Goal: Information Seeking & Learning: Learn about a topic

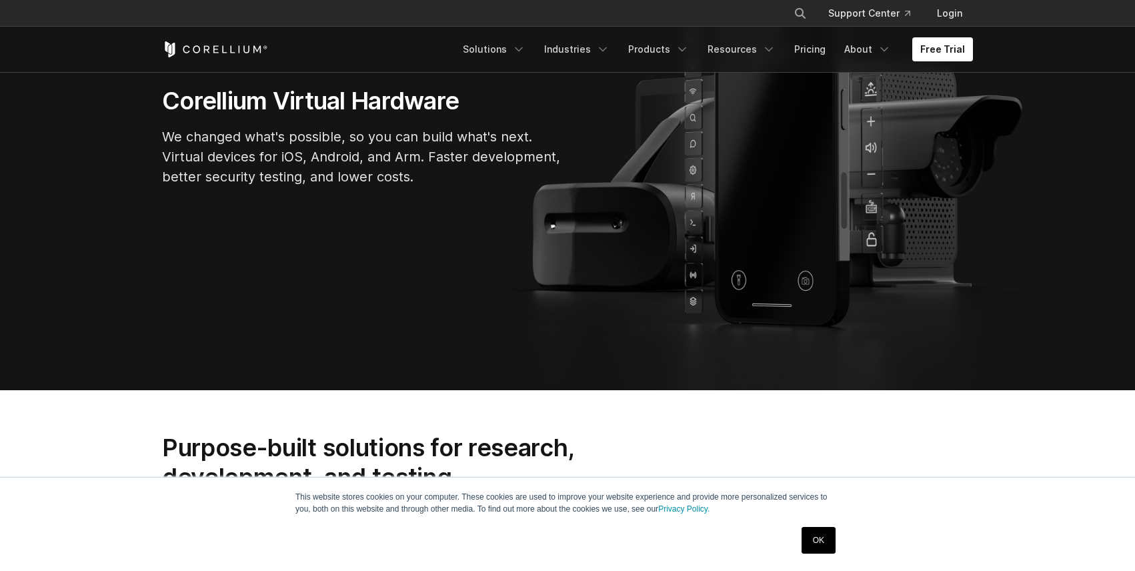
scroll to position [320, 0]
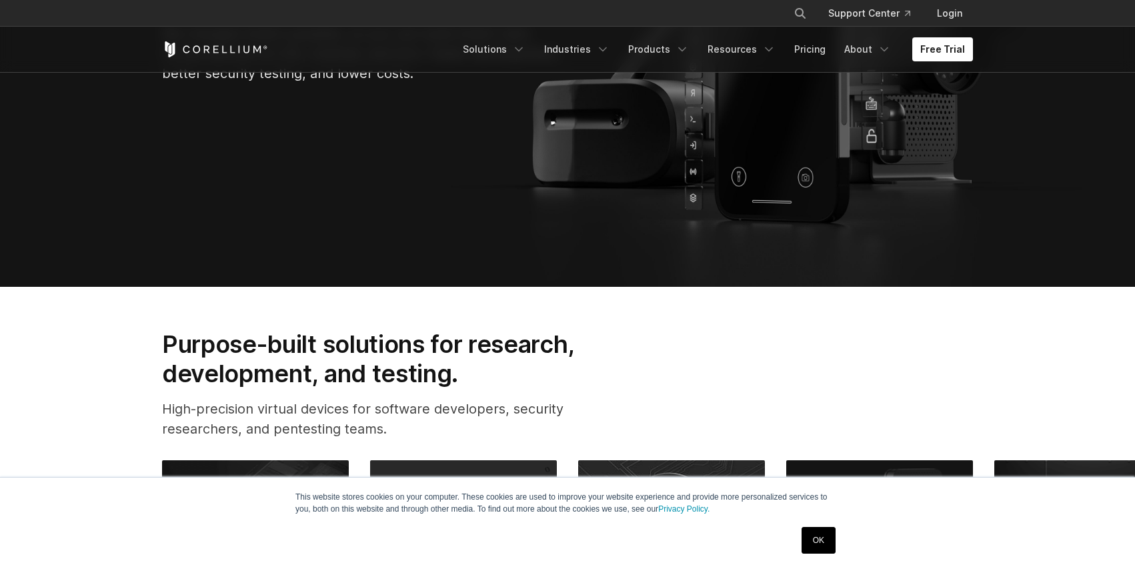
click at [819, 540] on link "OK" at bounding box center [819, 540] width 34 height 27
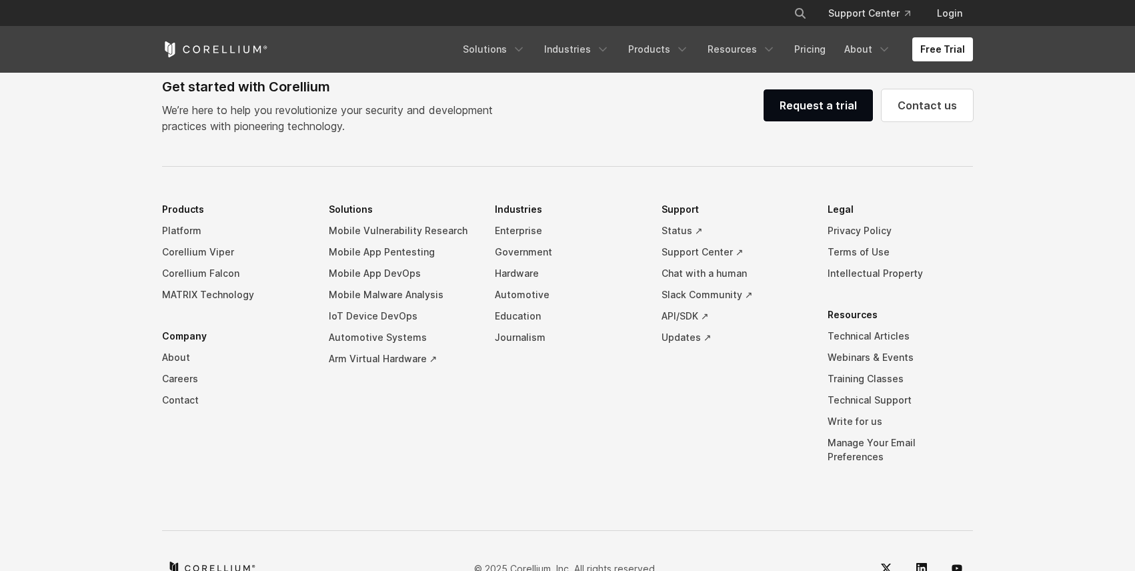
scroll to position [3118, 0]
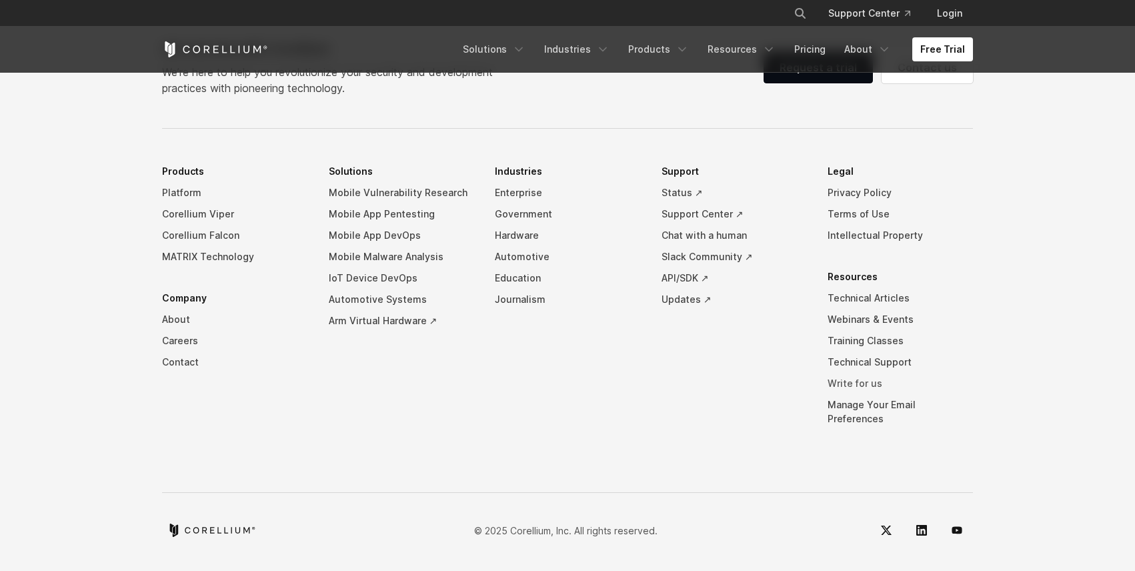
click at [853, 394] on link "Write for us" at bounding box center [900, 383] width 145 height 21
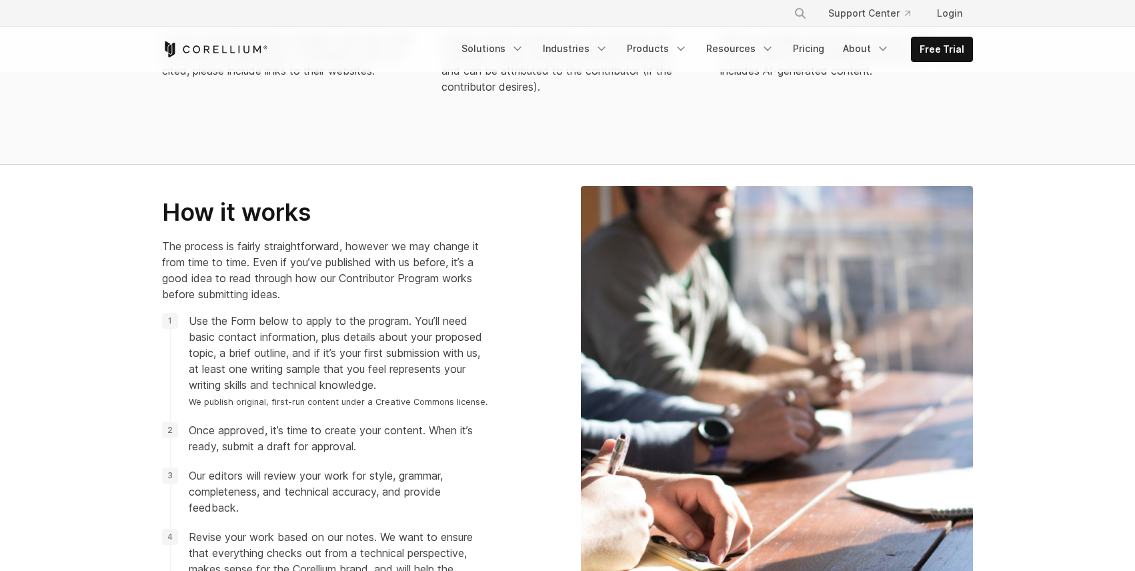
scroll to position [1281, 0]
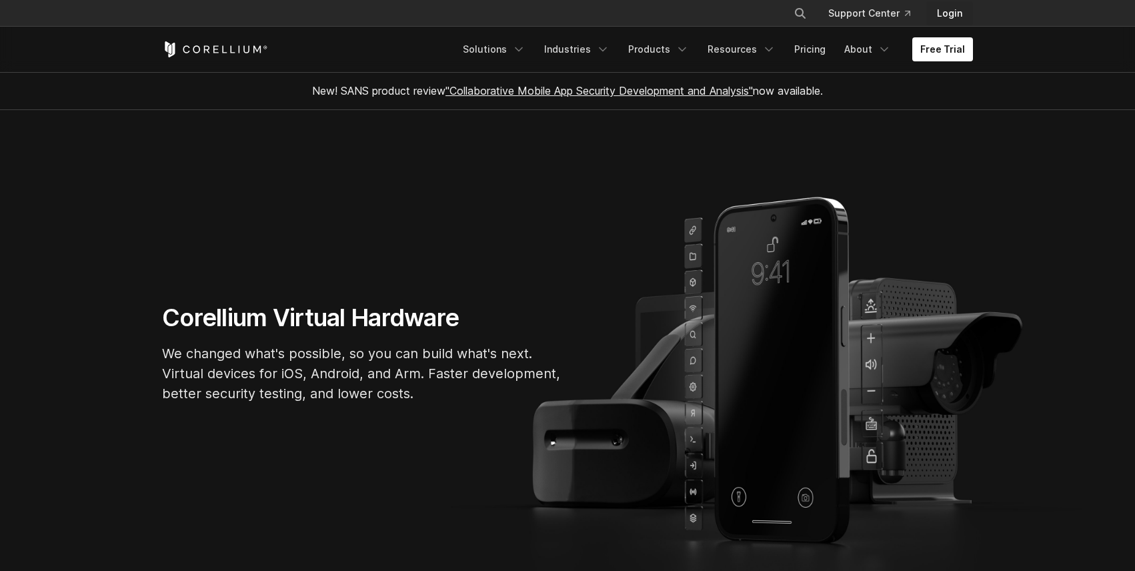
click at [954, 6] on link "Login" at bounding box center [949, 13] width 47 height 24
